Goal: Information Seeking & Learning: Learn about a topic

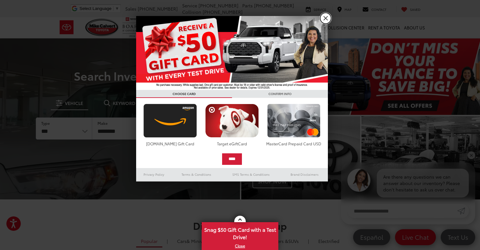
click at [326, 19] on link "X" at bounding box center [325, 18] width 11 height 11
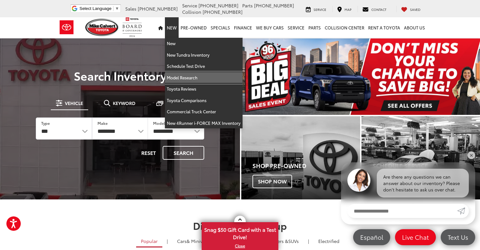
click at [180, 79] on link "Model Research" at bounding box center [204, 78] width 78 height 12
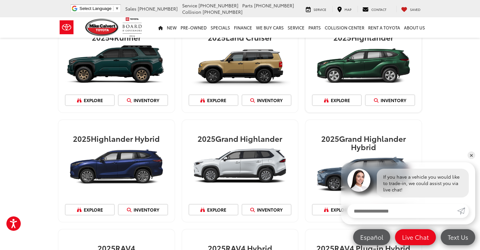
scroll to position [511, 0]
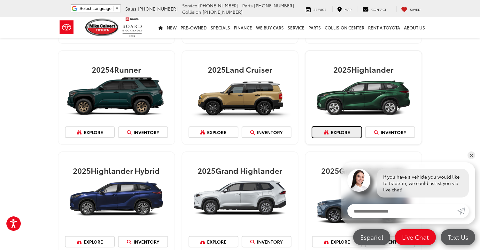
click at [344, 132] on link "Explore" at bounding box center [337, 132] width 50 height 12
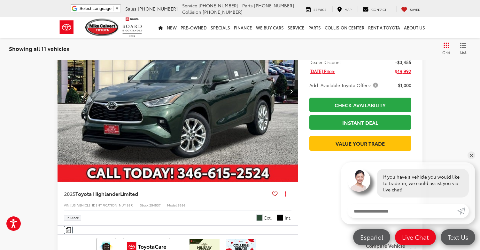
scroll to position [607, 0]
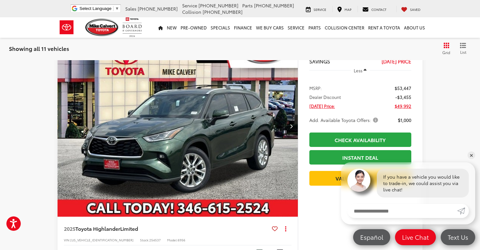
click at [237, 153] on img "2025 Toyota Highlander Limited 0" at bounding box center [177, 126] width 241 height 181
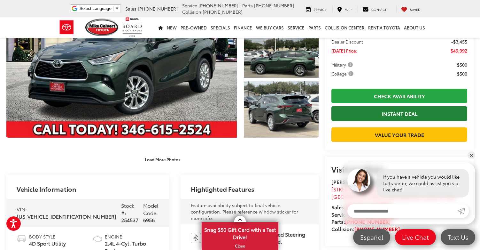
scroll to position [96, 0]
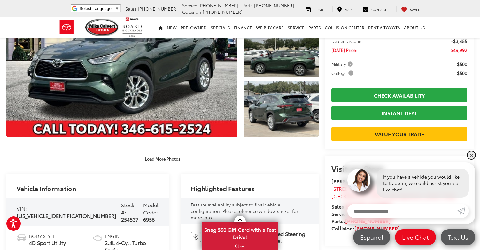
click at [473, 157] on link "✕" at bounding box center [472, 155] width 8 height 8
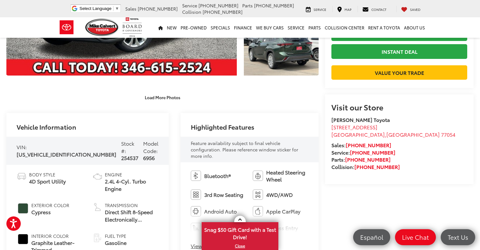
scroll to position [192, 0]
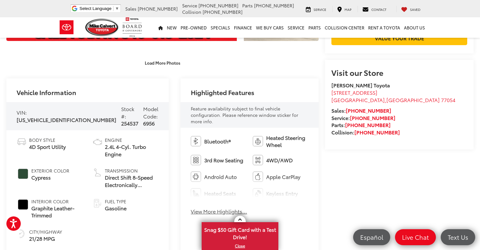
click at [206, 207] on button "View More Highlights..." at bounding box center [219, 210] width 56 height 7
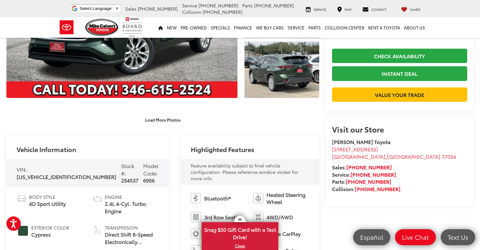
scroll to position [128, 0]
